Goal: Task Accomplishment & Management: Use online tool/utility

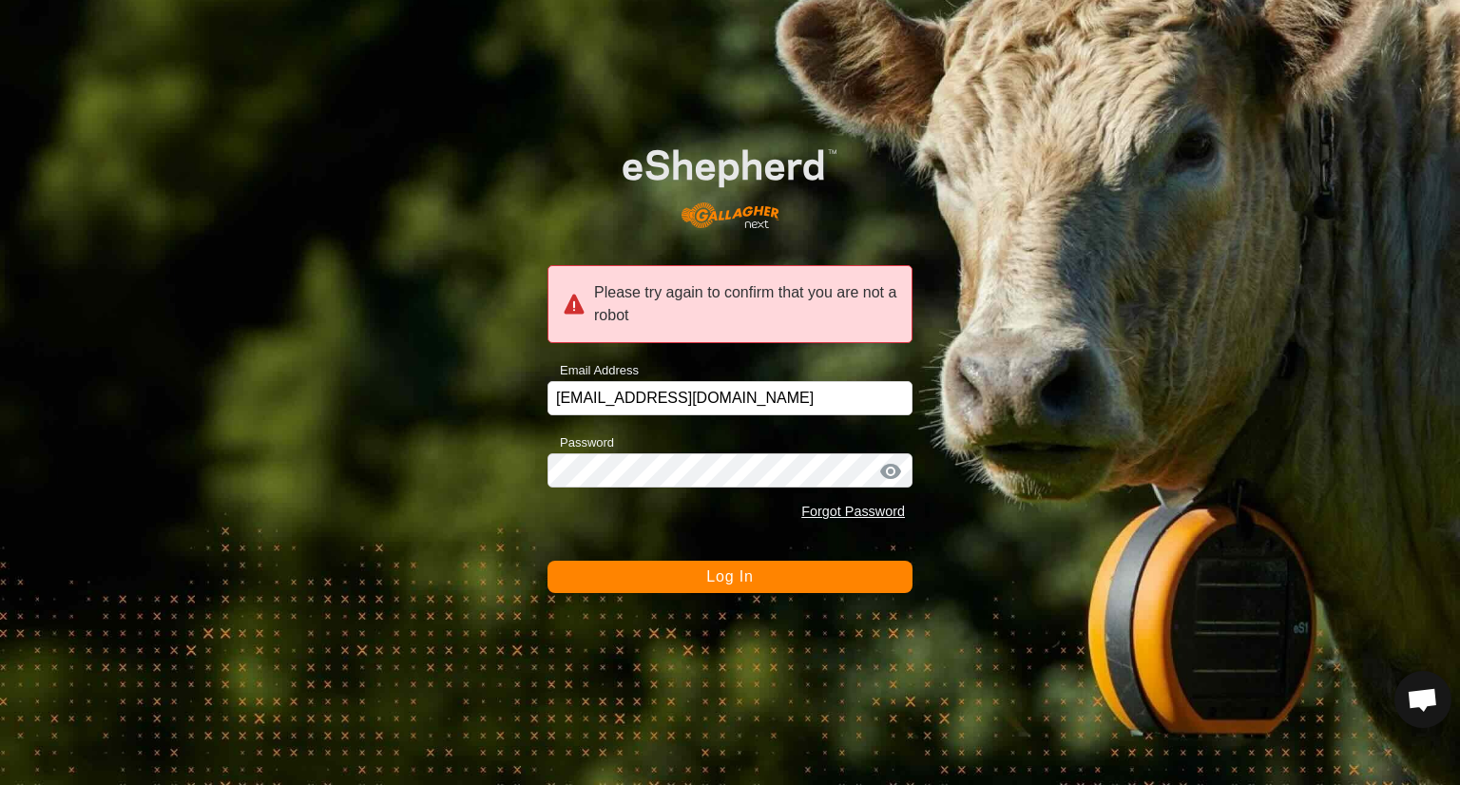
click at [699, 579] on button "Log In" at bounding box center [729, 577] width 365 height 32
click at [756, 573] on button "Log In" at bounding box center [729, 577] width 365 height 32
click at [715, 309] on div "Please try again to confirm that you are not a robot" at bounding box center [729, 304] width 365 height 78
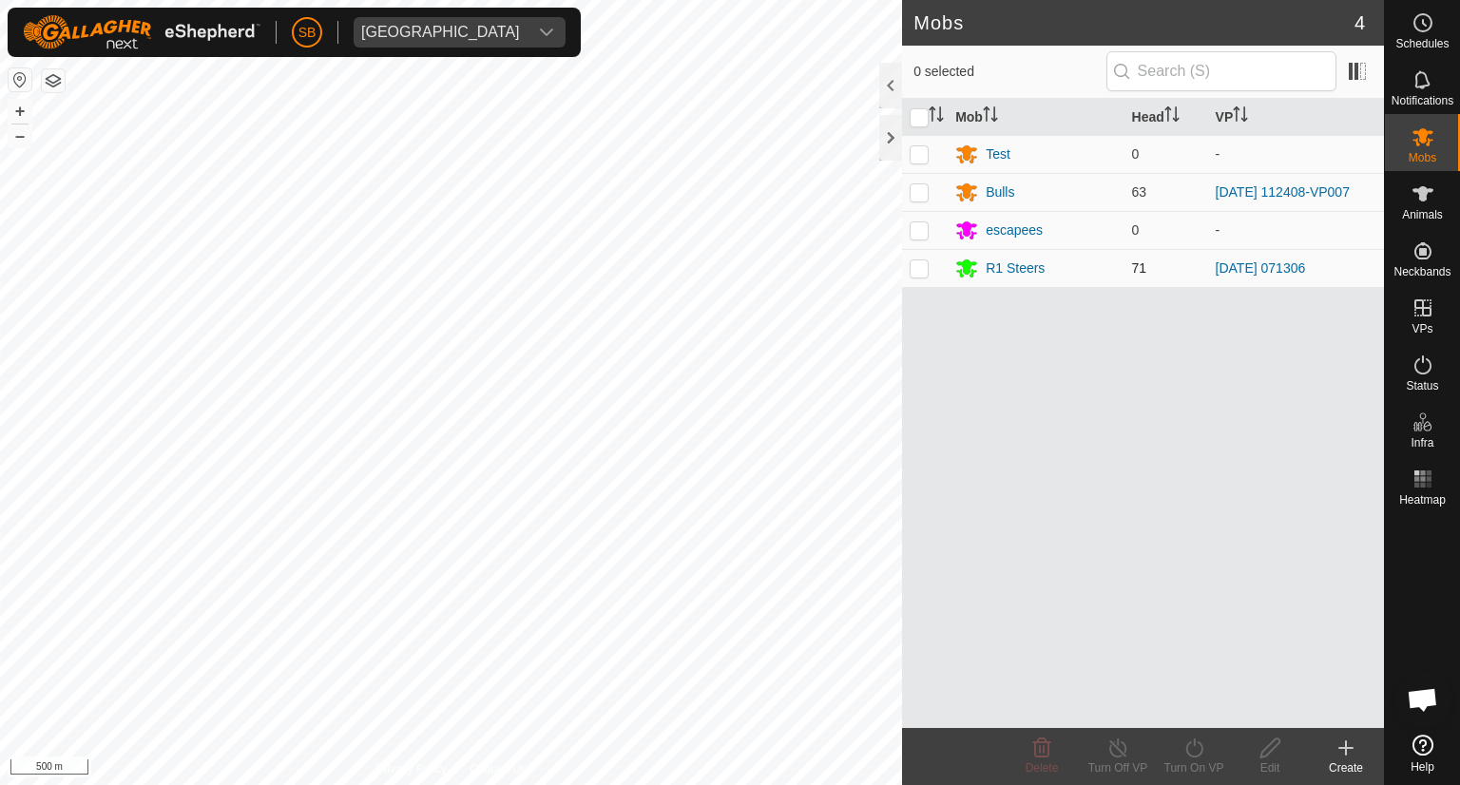
click at [914, 271] on p-checkbox at bounding box center [919, 267] width 19 height 15
checkbox input "true"
click at [1195, 742] on icon at bounding box center [1194, 748] width 24 height 23
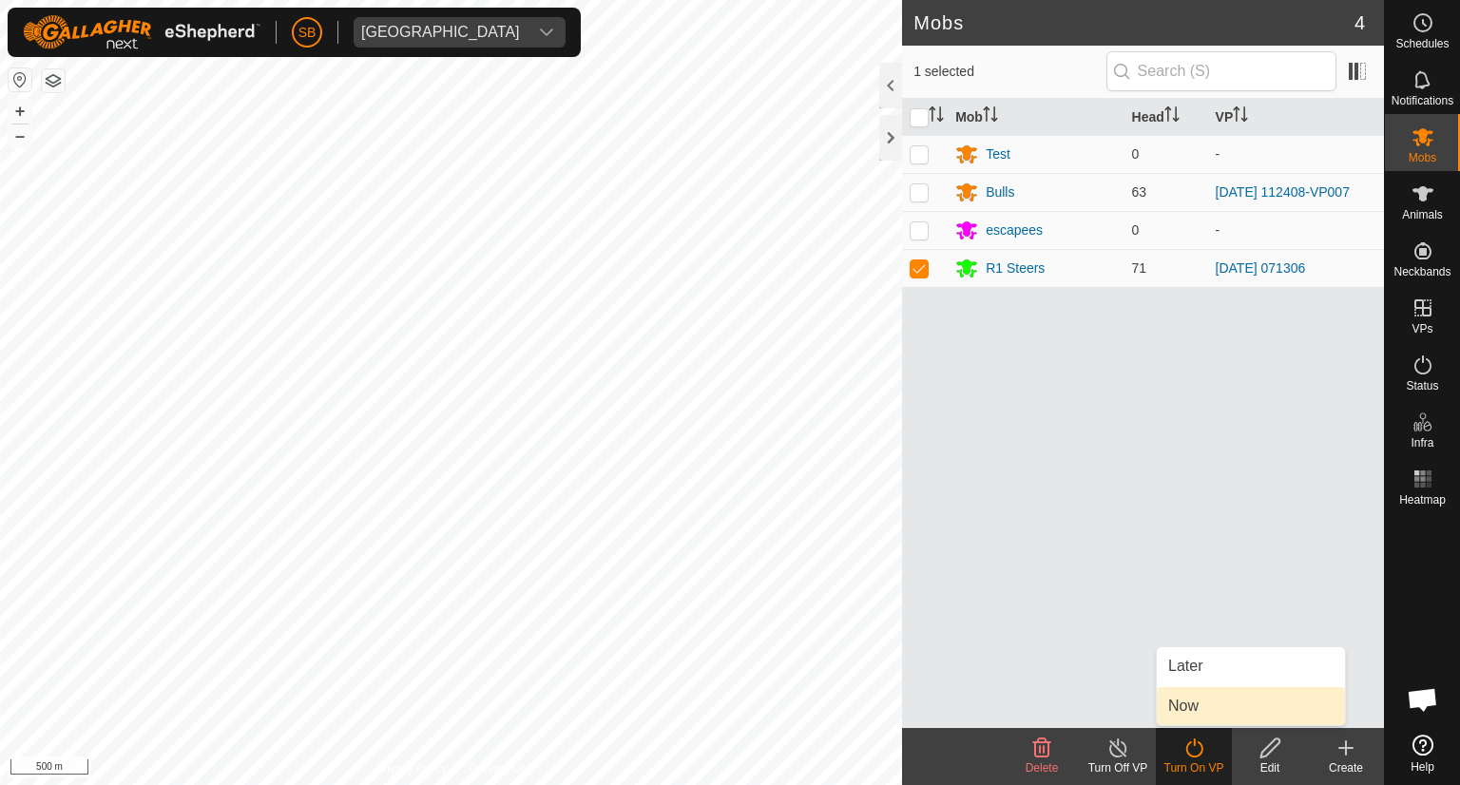
click at [1219, 702] on link "Now" at bounding box center [1251, 706] width 188 height 38
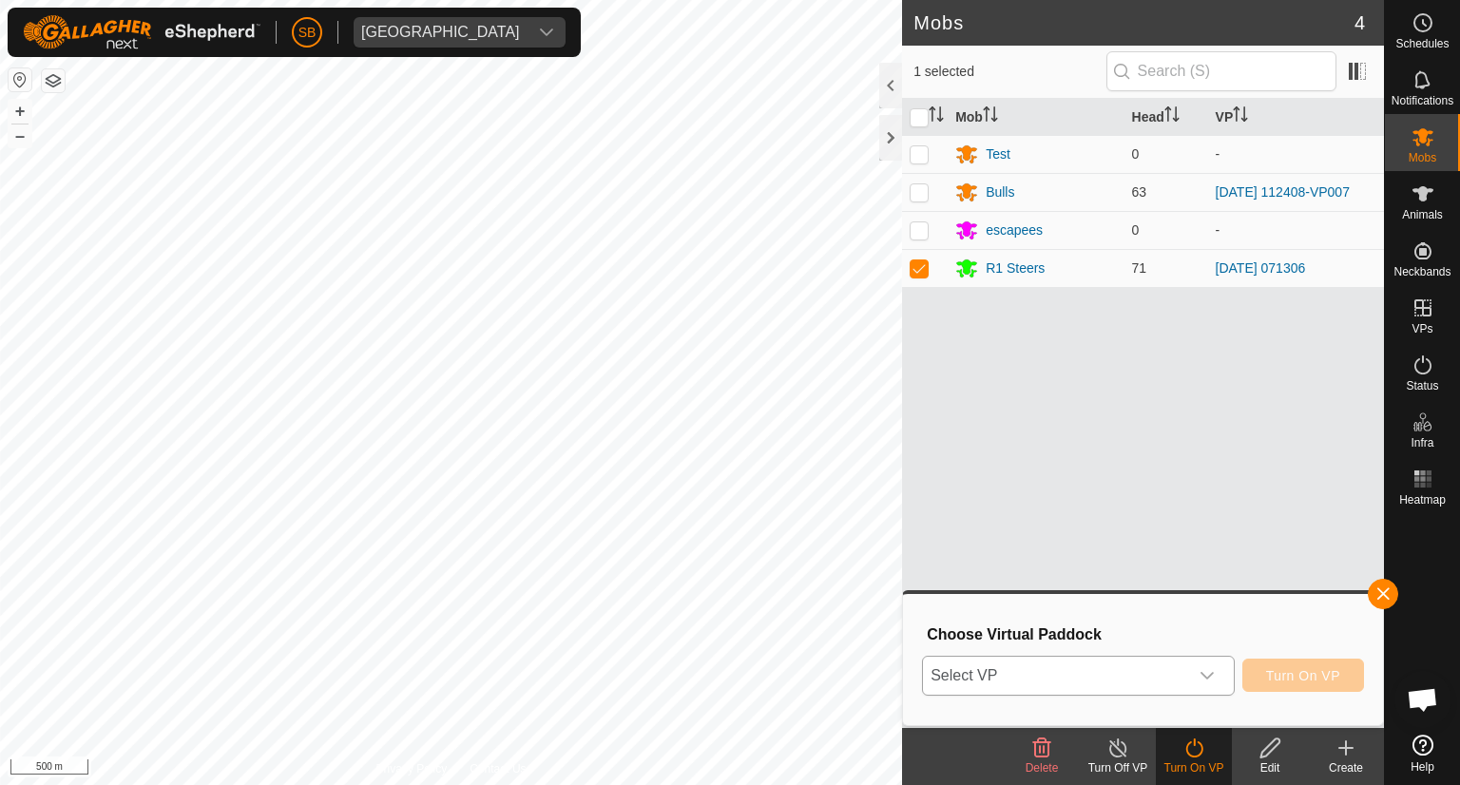
click at [1216, 682] on div "dropdown trigger" at bounding box center [1207, 676] width 38 height 38
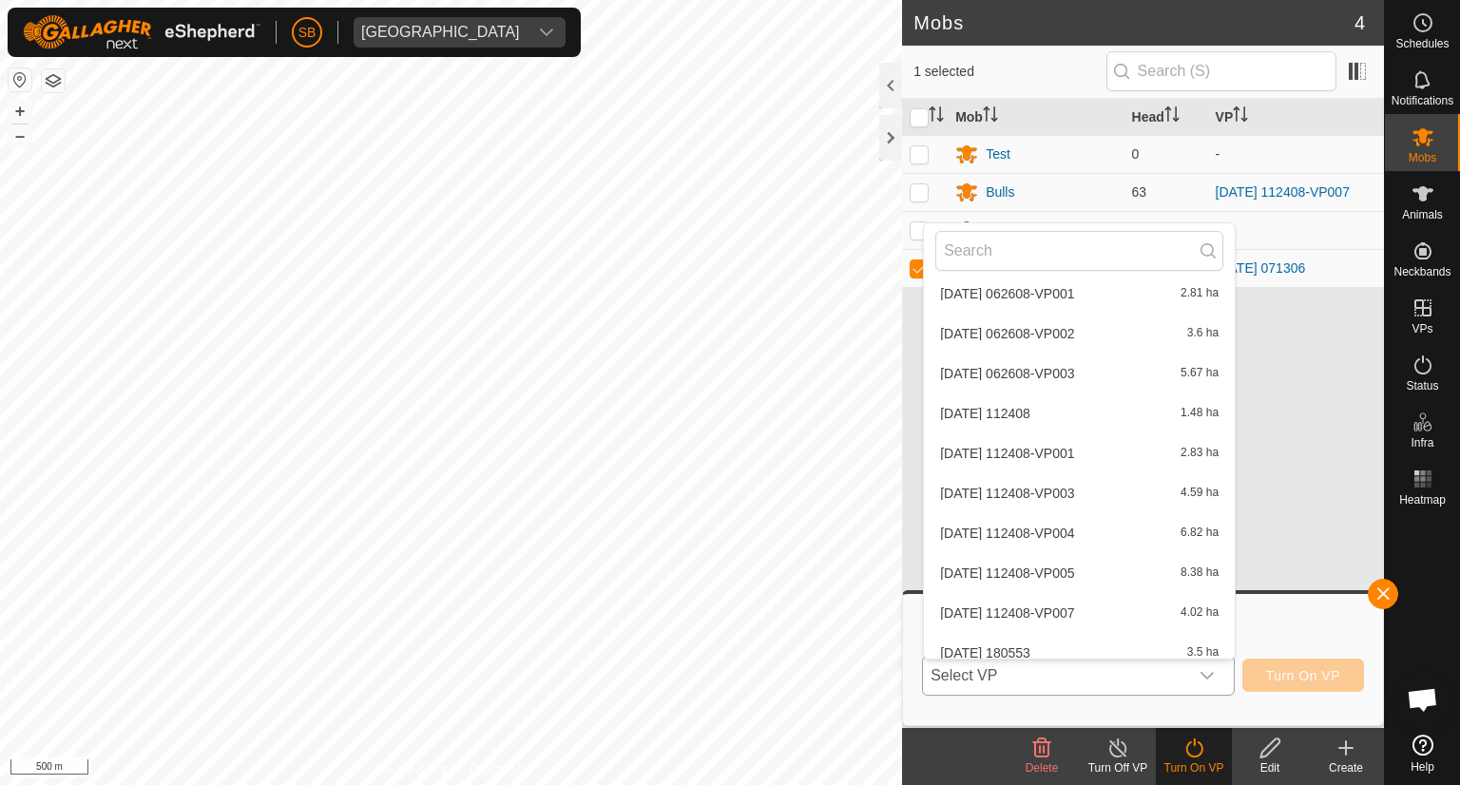
scroll to position [4292, 0]
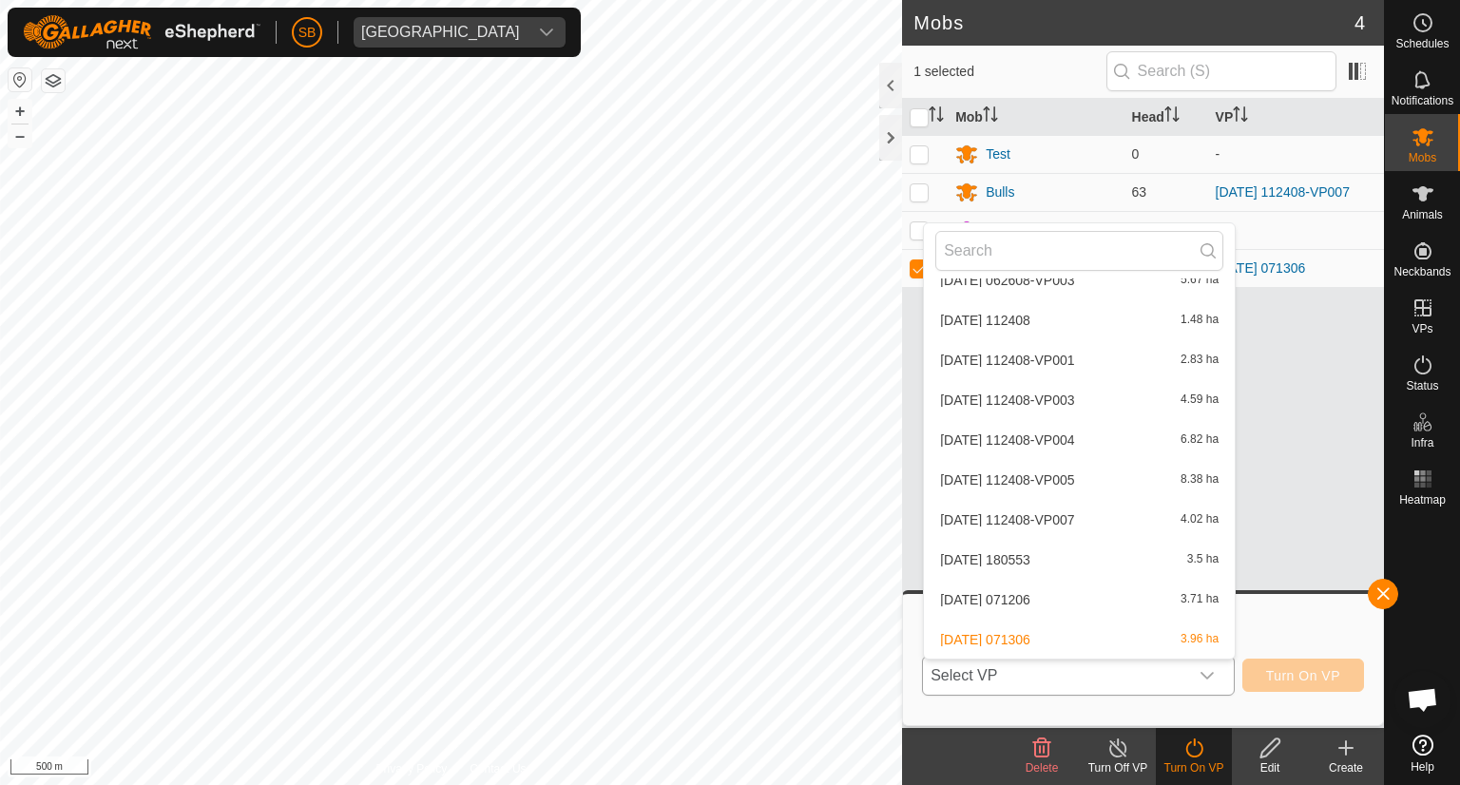
click at [1060, 598] on li "[DATE] 071206 3.71 ha" at bounding box center [1079, 600] width 311 height 38
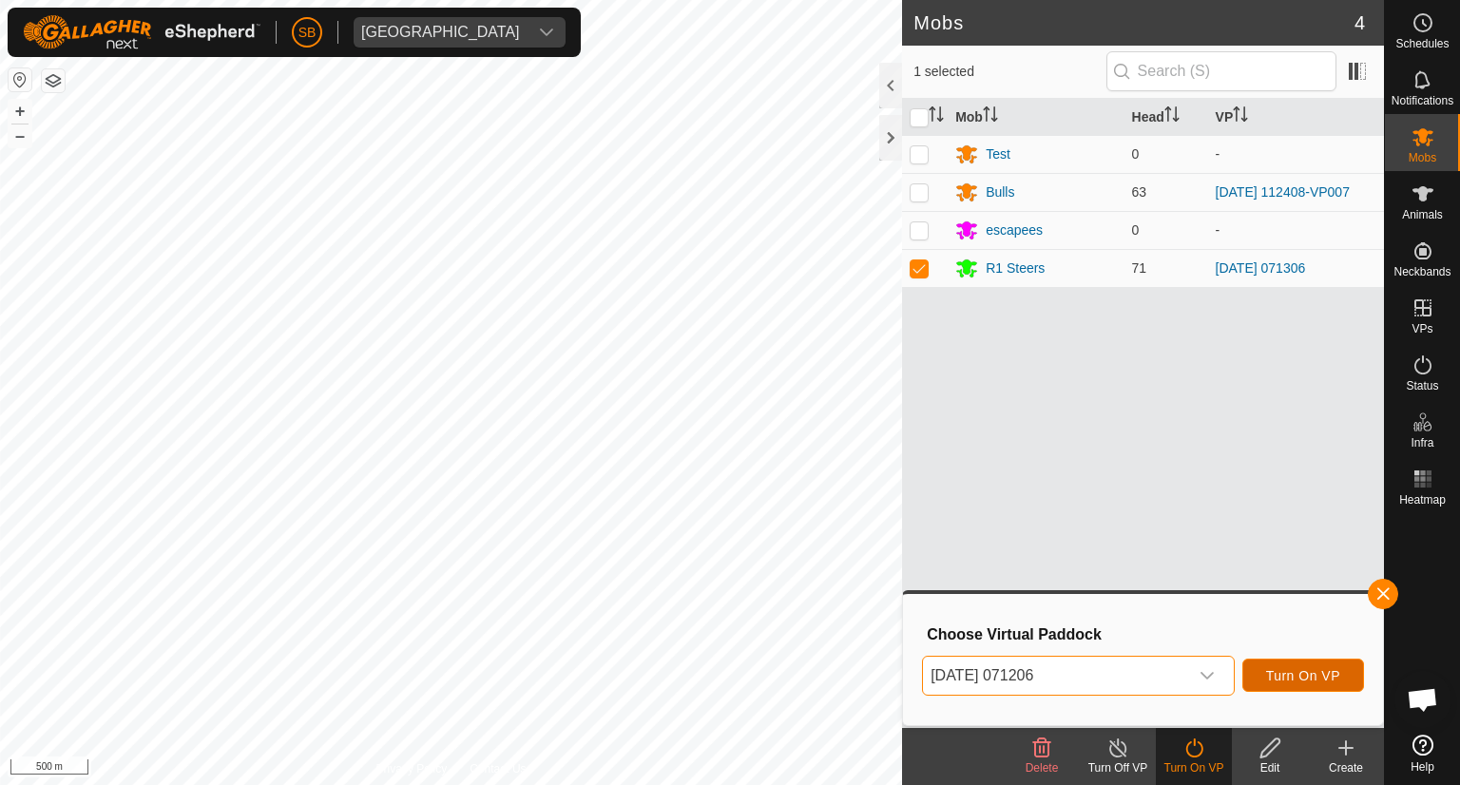
click at [1293, 680] on span "Turn On VP" at bounding box center [1303, 675] width 74 height 15
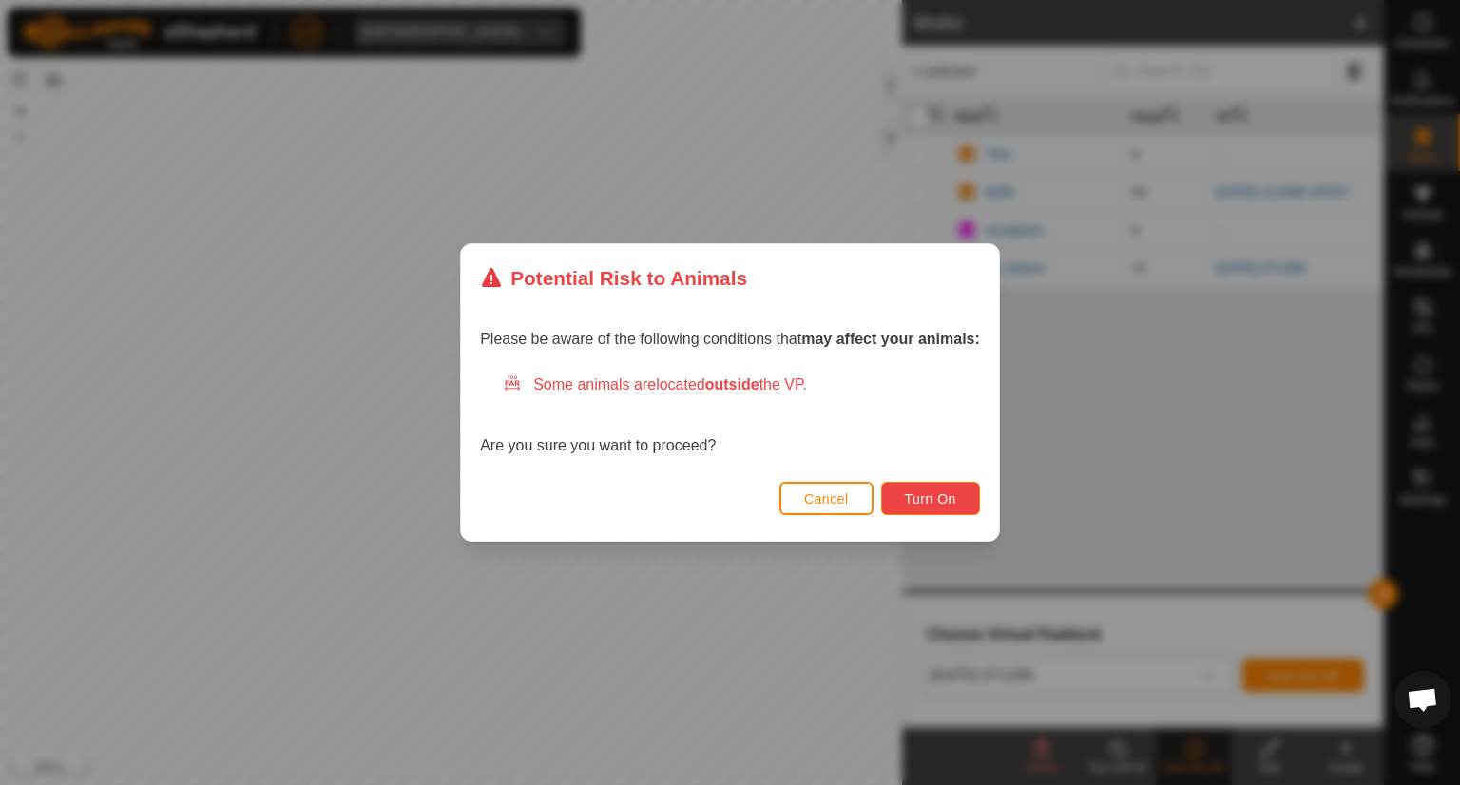
click at [937, 499] on span "Turn On" at bounding box center [930, 498] width 51 height 15
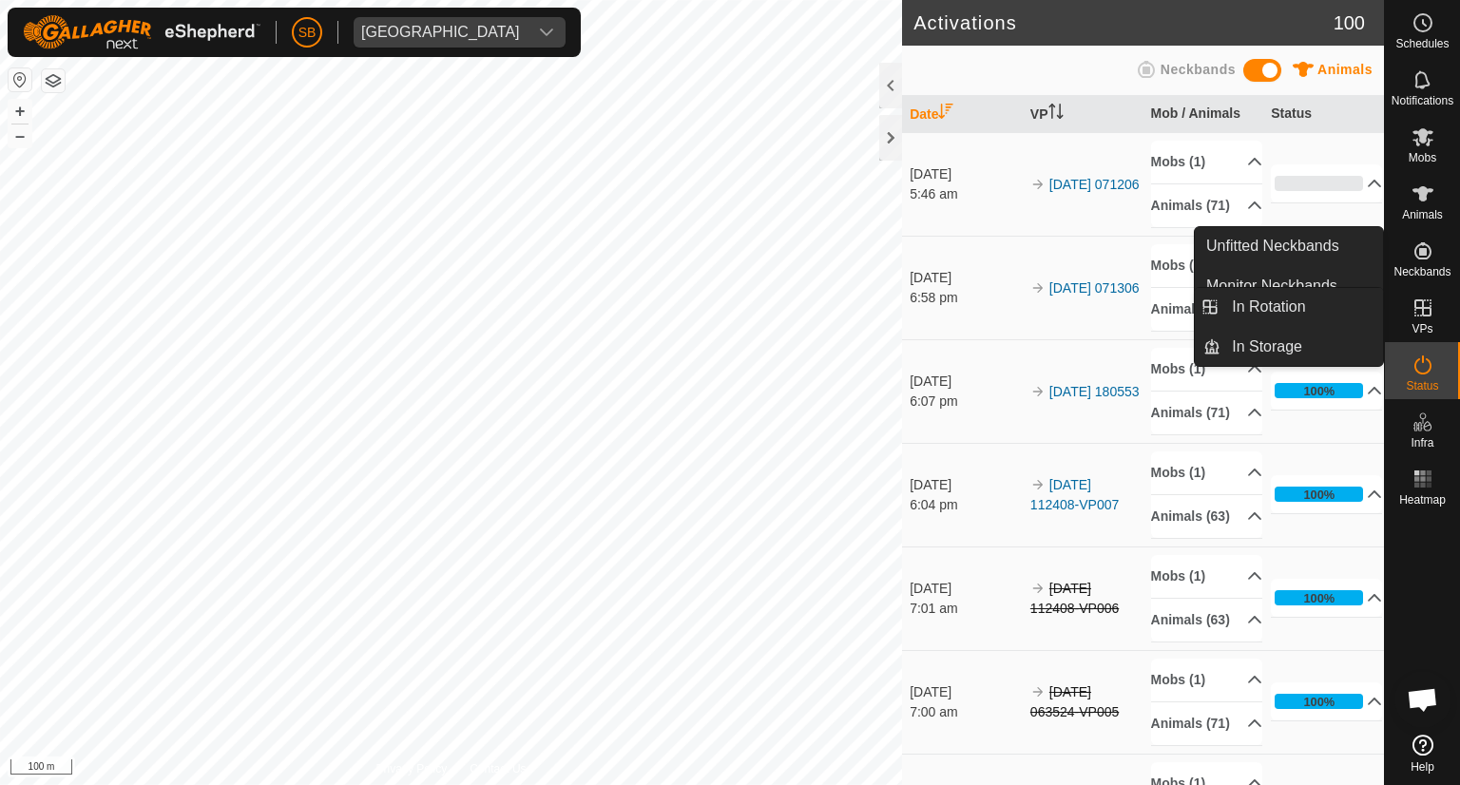
click at [1418, 310] on icon at bounding box center [1422, 308] width 23 height 23
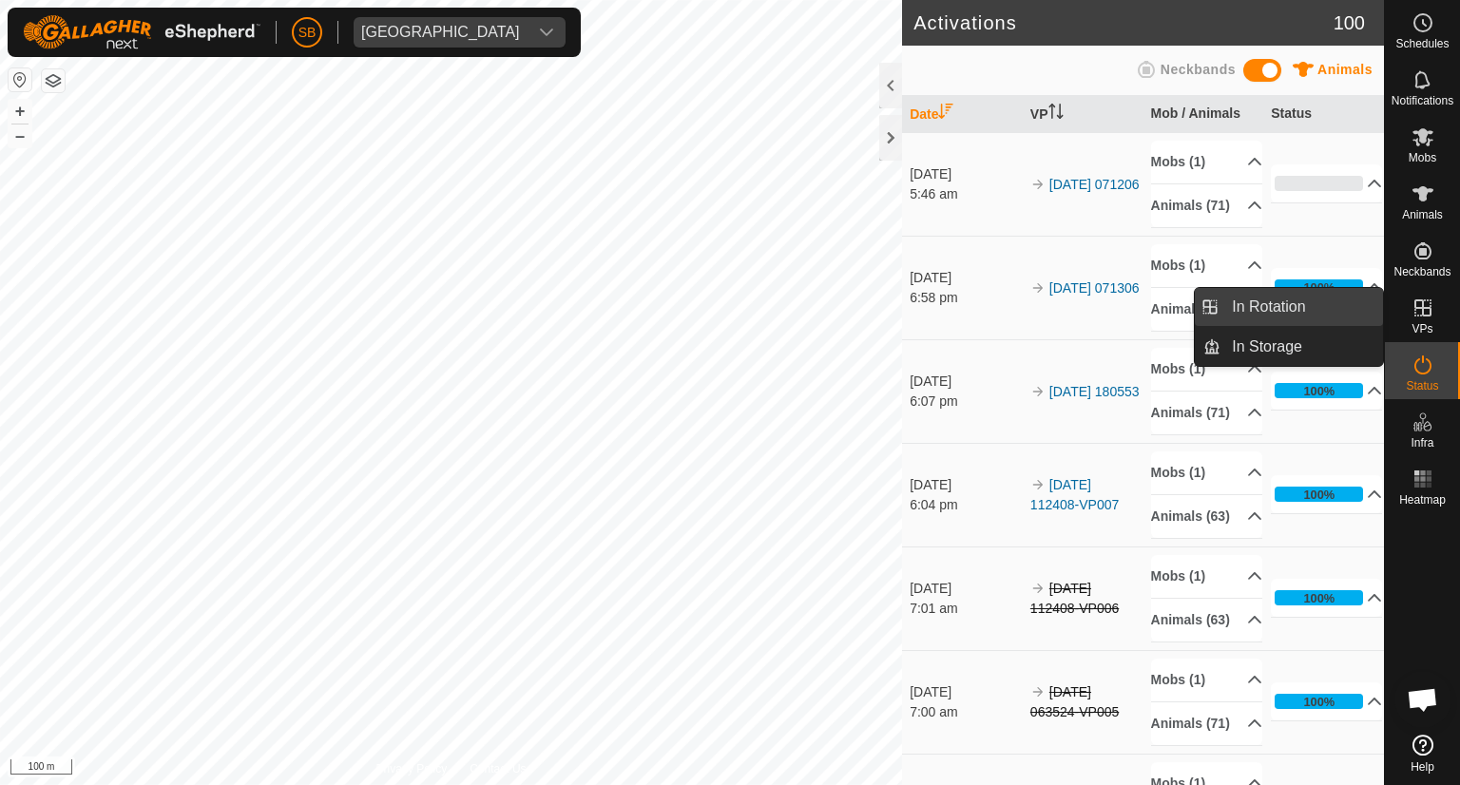
click at [1274, 301] on link "In Rotation" at bounding box center [1301, 307] width 163 height 38
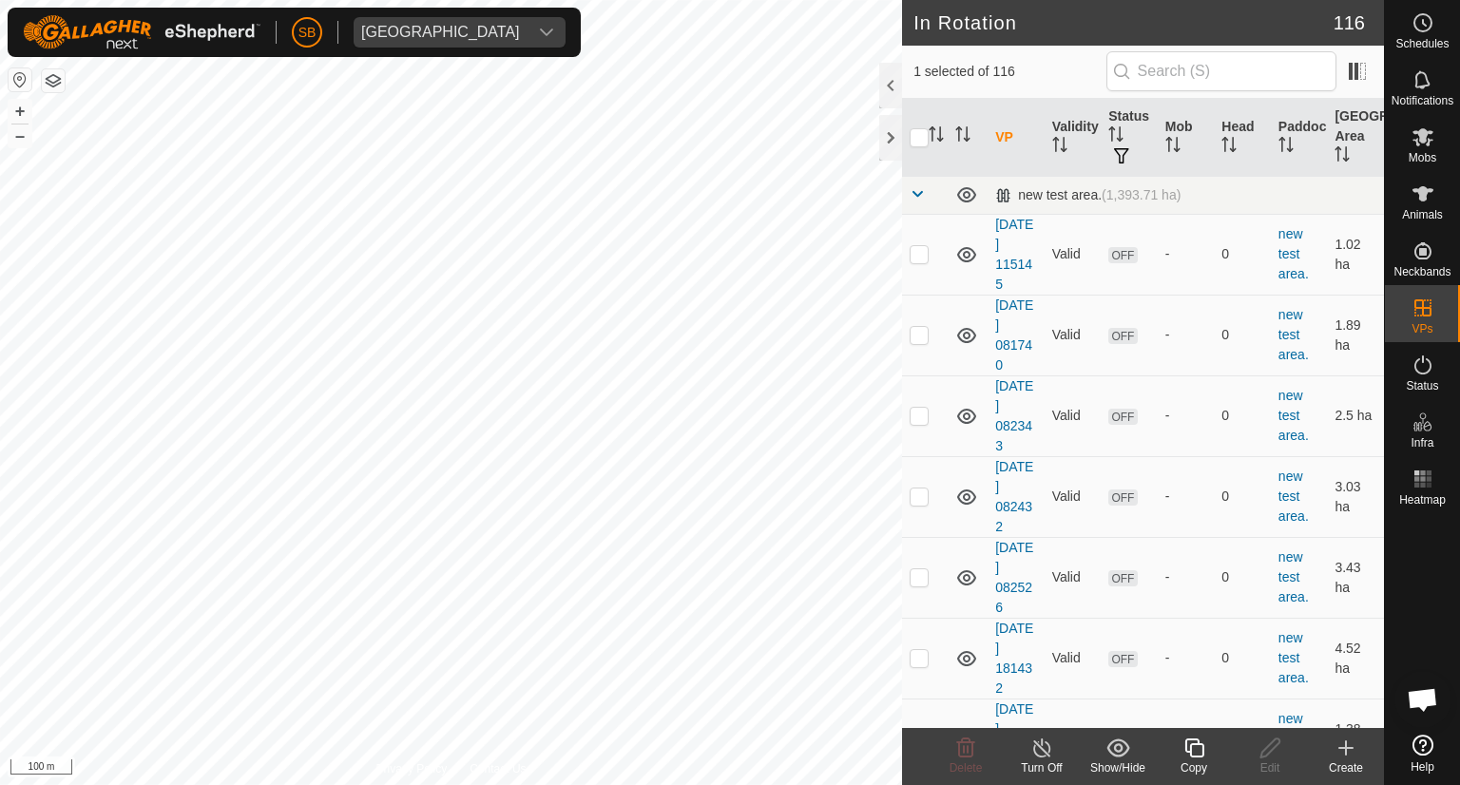
click at [1346, 742] on icon at bounding box center [1346, 747] width 0 height 13
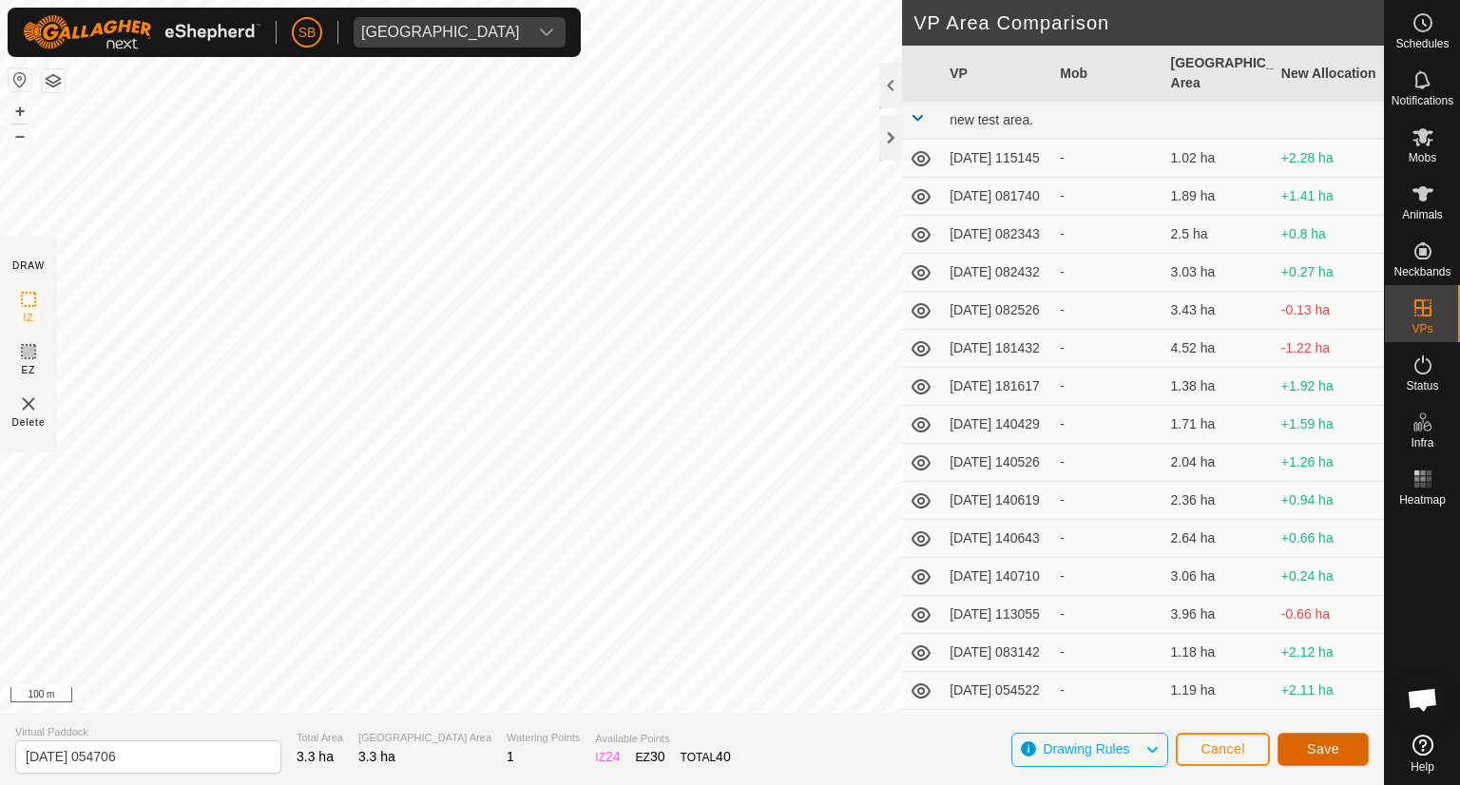
click at [1337, 749] on span "Save" at bounding box center [1323, 748] width 32 height 15
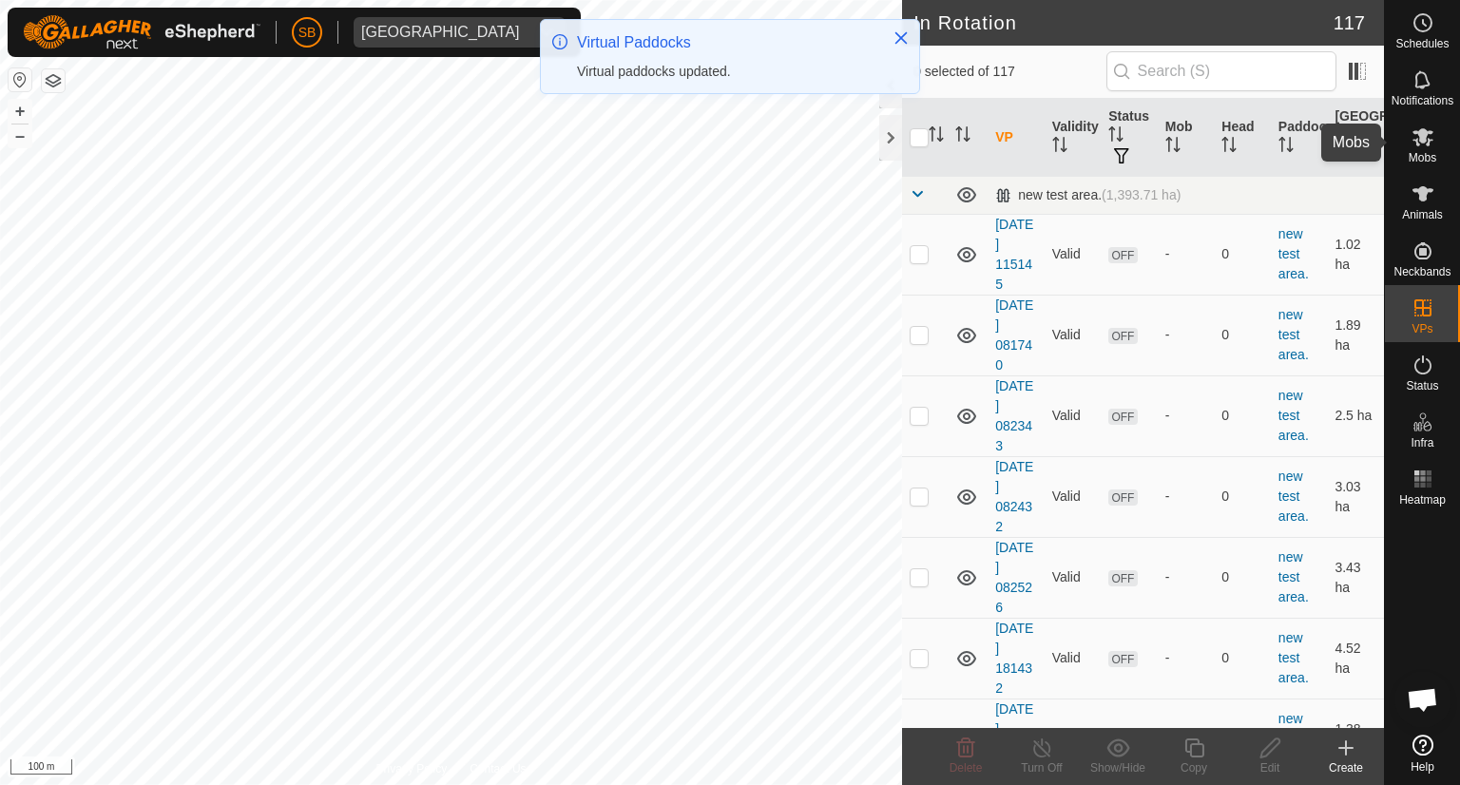
click at [1423, 146] on icon at bounding box center [1422, 136] width 23 height 23
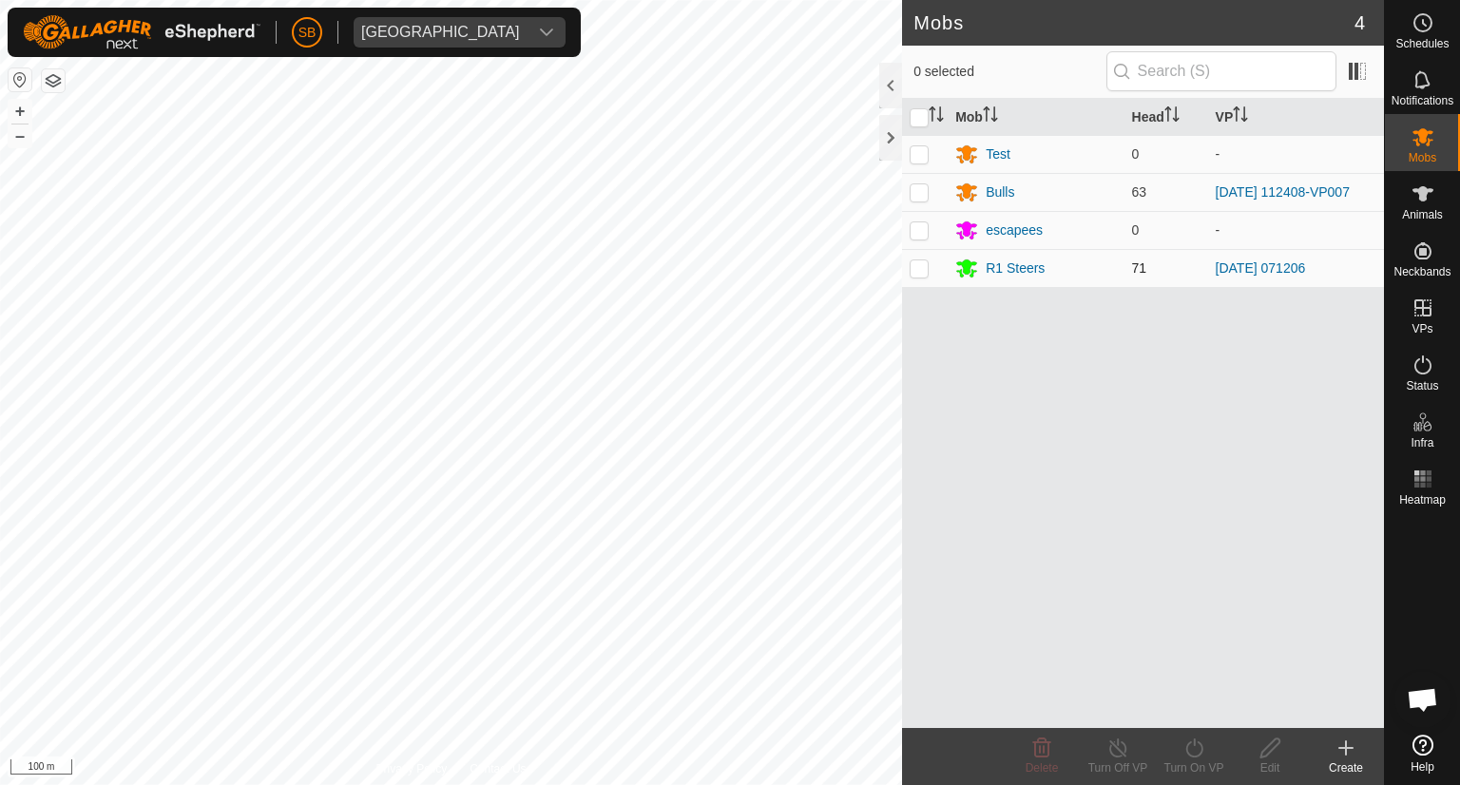
click at [917, 261] on p-checkbox at bounding box center [919, 267] width 19 height 15
checkbox input "true"
click at [1194, 748] on icon at bounding box center [1194, 748] width 24 height 23
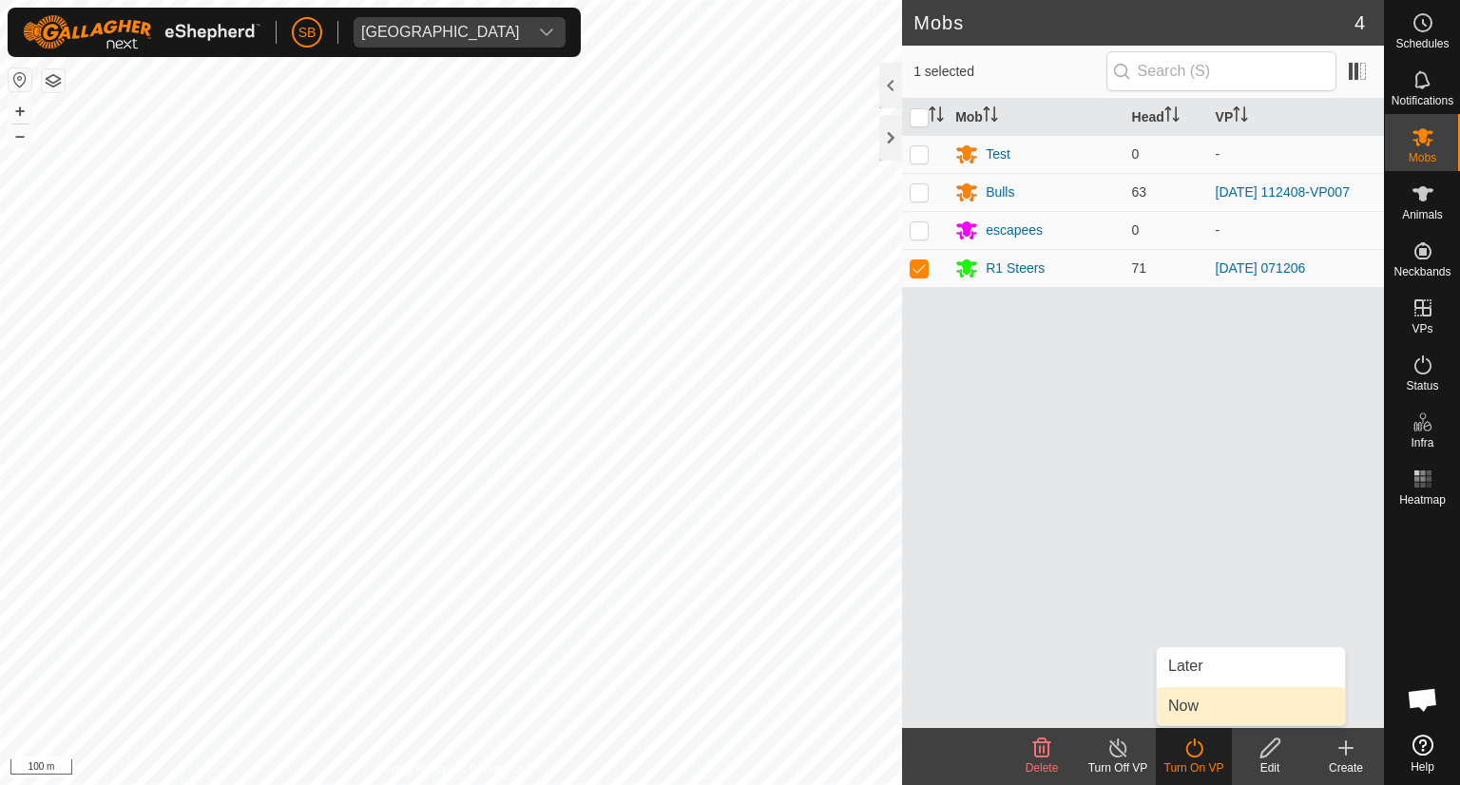
click at [1184, 708] on link "Now" at bounding box center [1251, 706] width 188 height 38
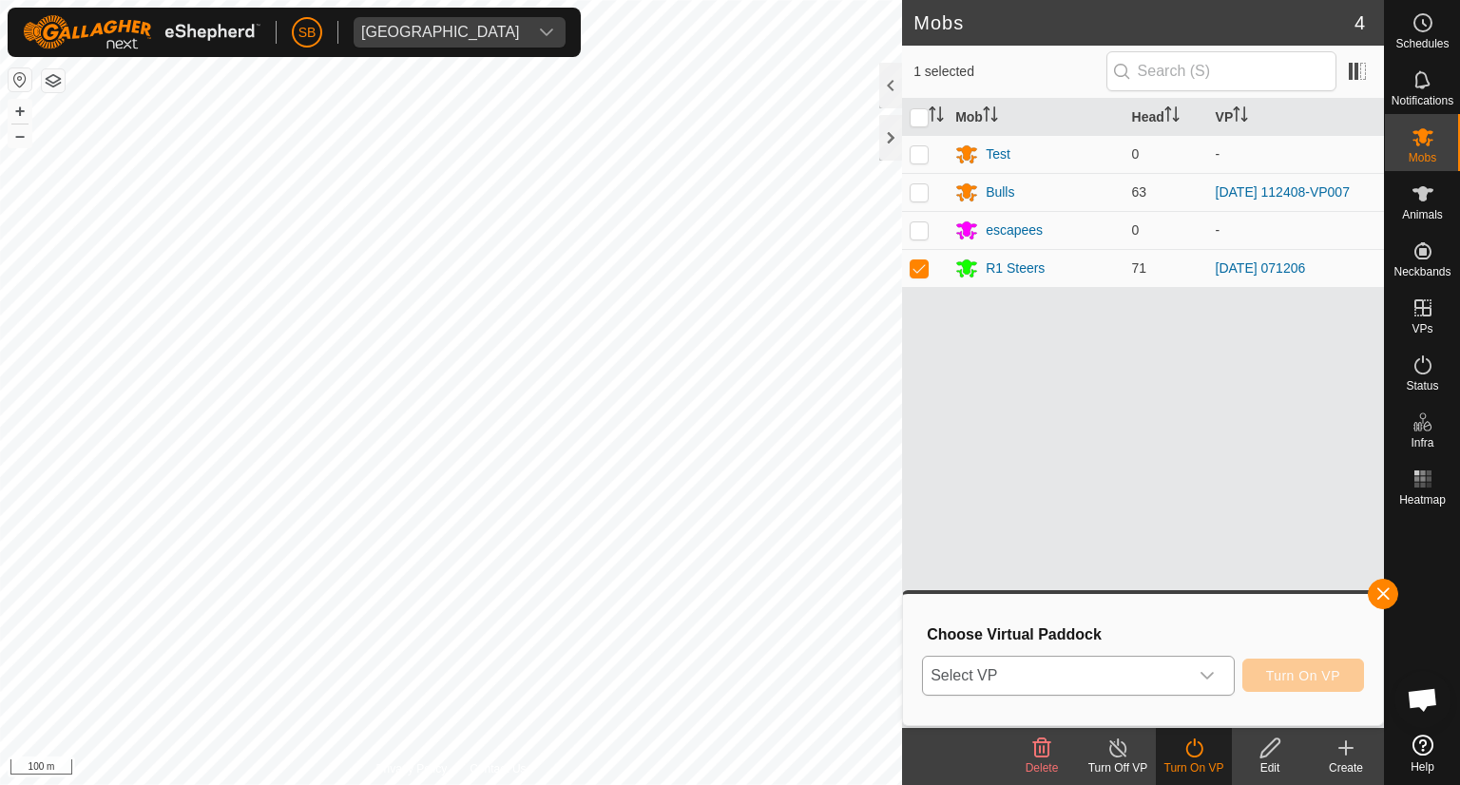
click at [1210, 676] on icon "dropdown trigger" at bounding box center [1206, 676] width 13 height 8
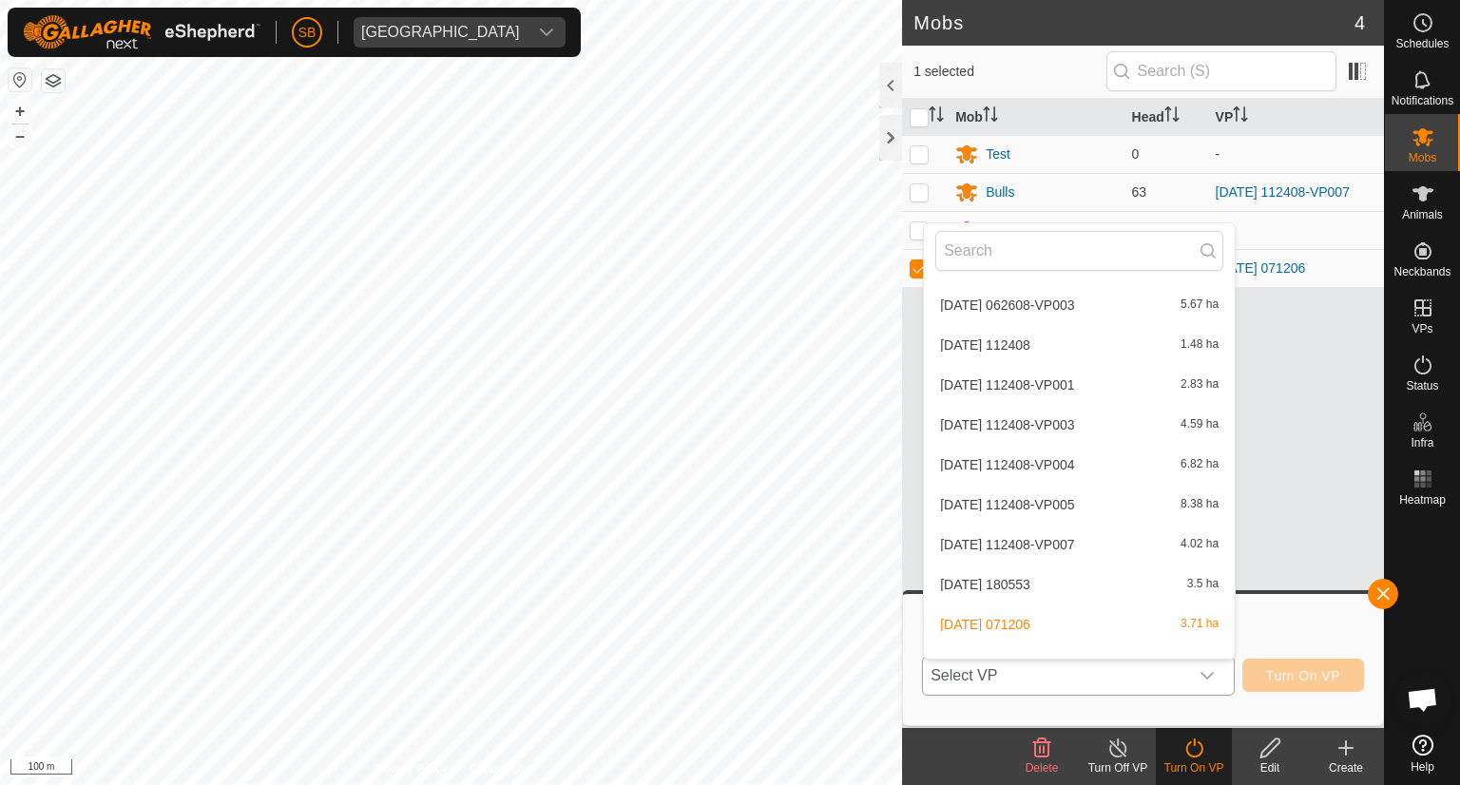
scroll to position [4332, 0]
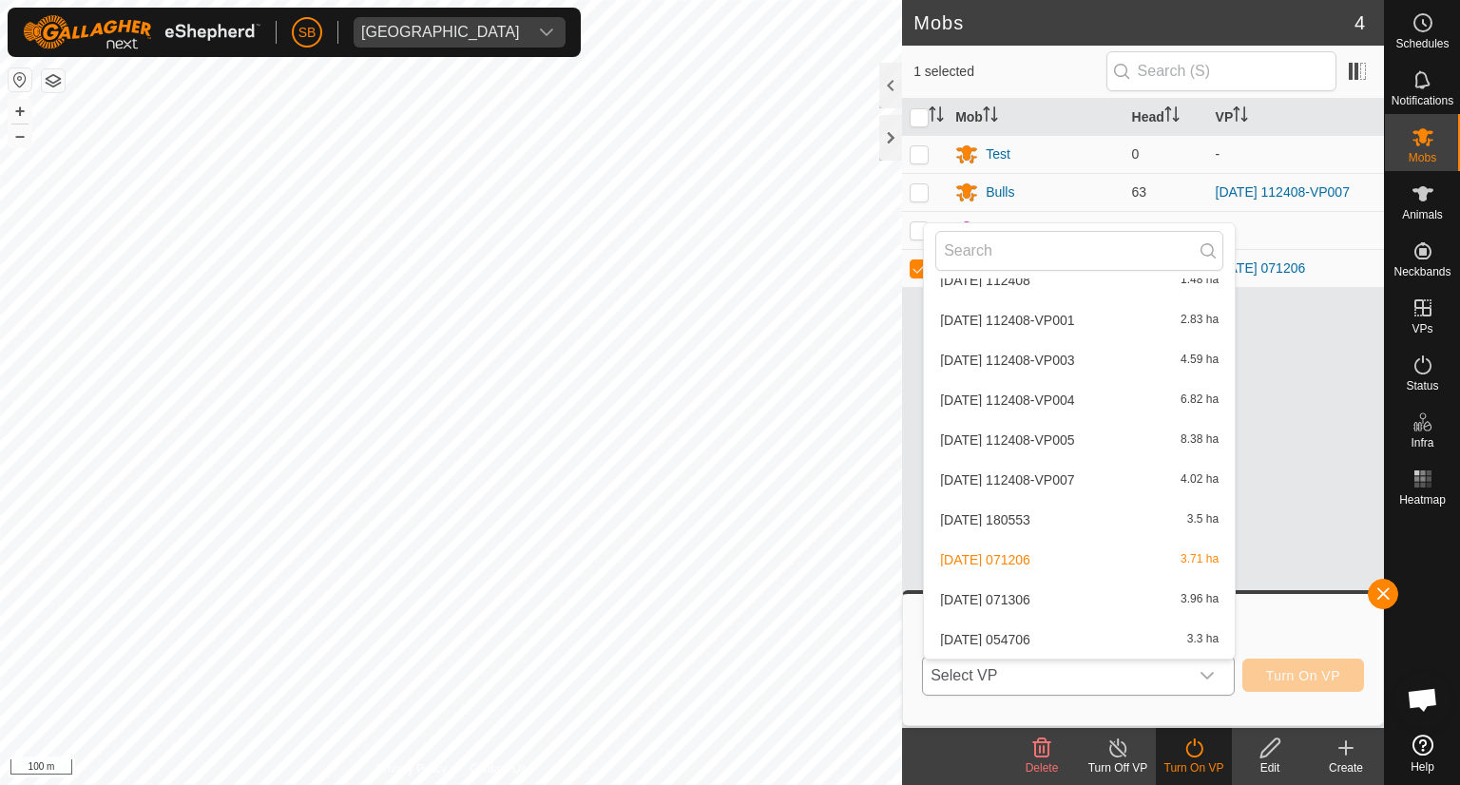
click at [1087, 633] on li "[DATE] 054706 3.3 ha" at bounding box center [1079, 640] width 311 height 38
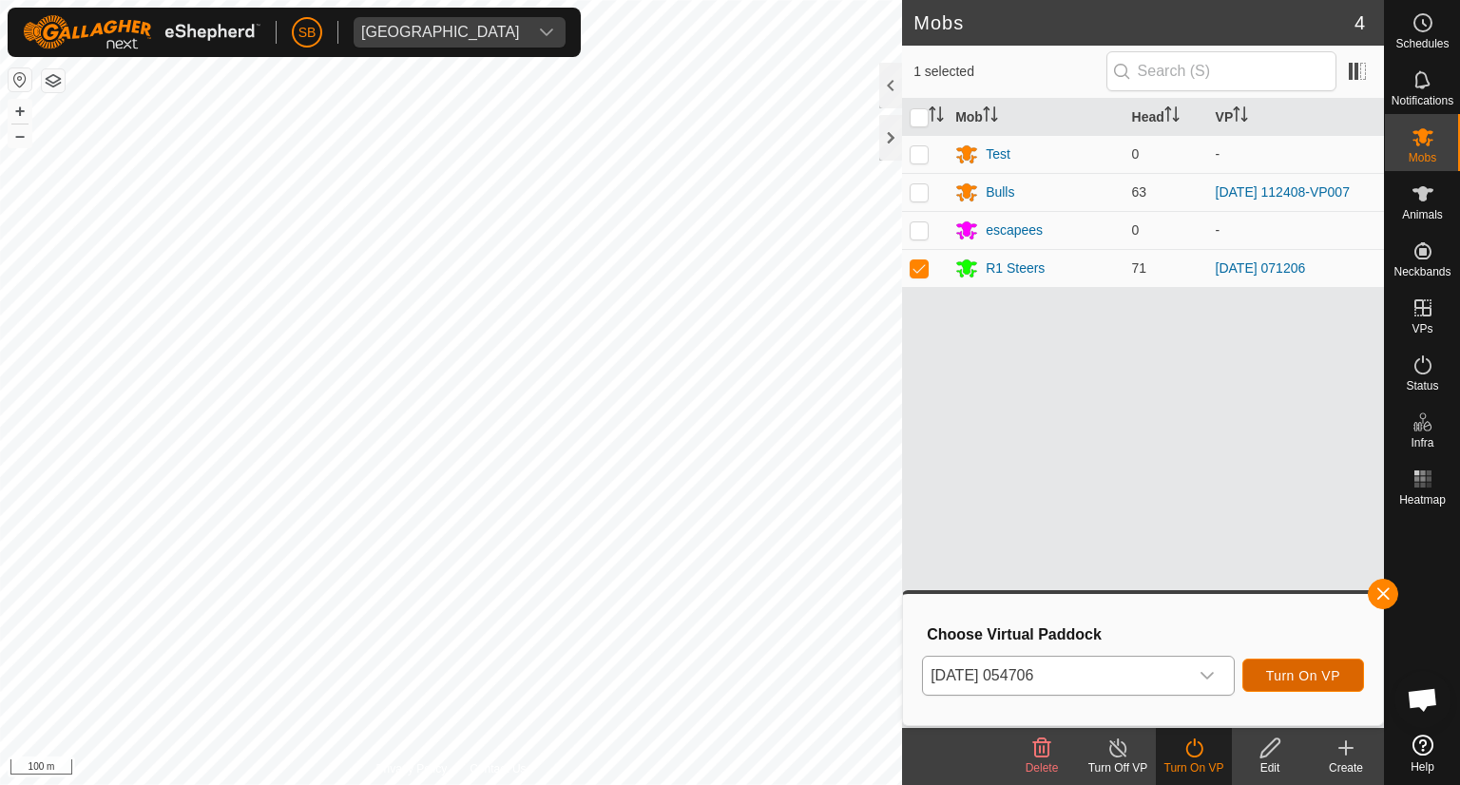
click at [1290, 669] on span "Turn On VP" at bounding box center [1303, 675] width 74 height 15
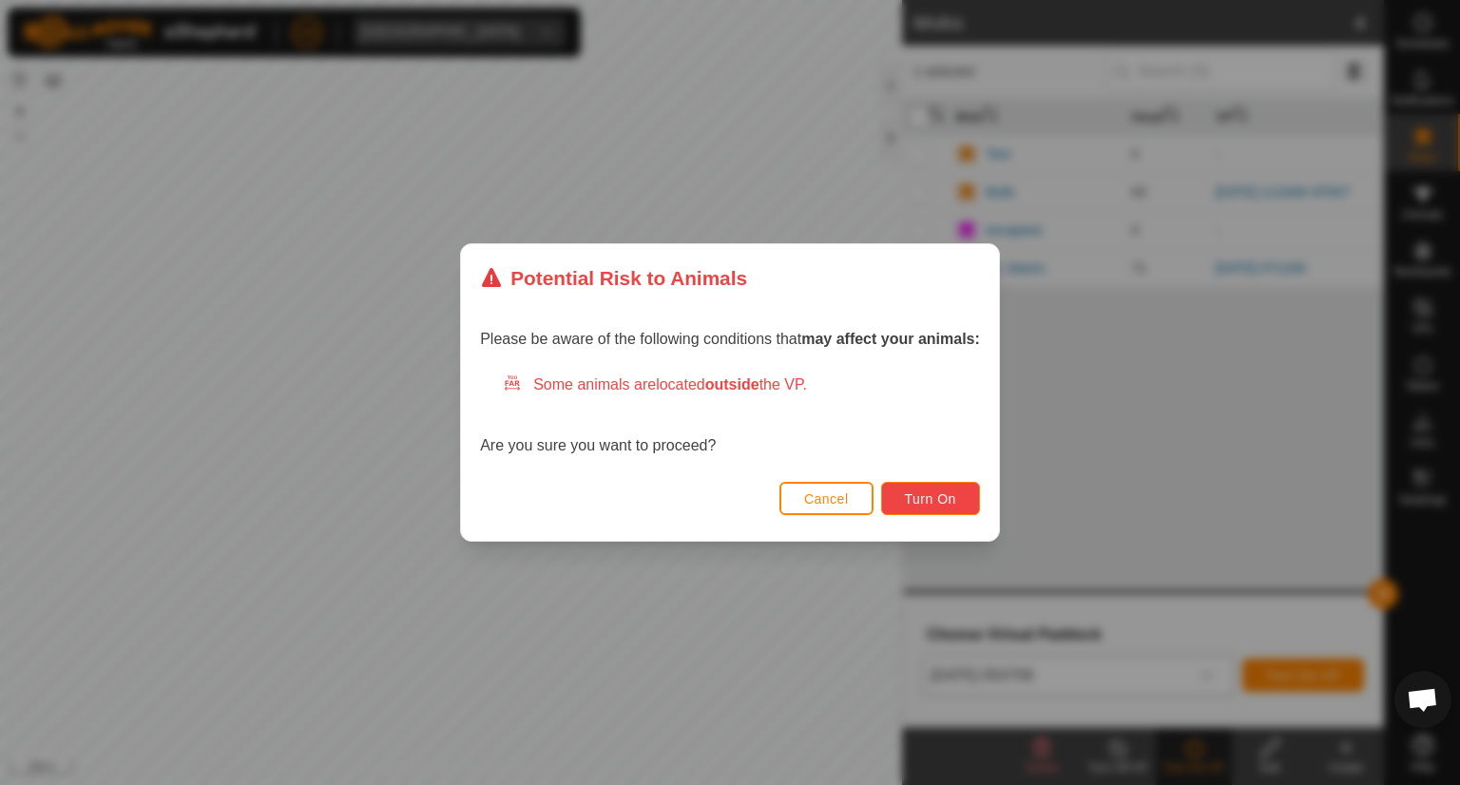
click at [944, 500] on span "Turn On" at bounding box center [930, 498] width 51 height 15
